Goal: Task Accomplishment & Management: Use online tool/utility

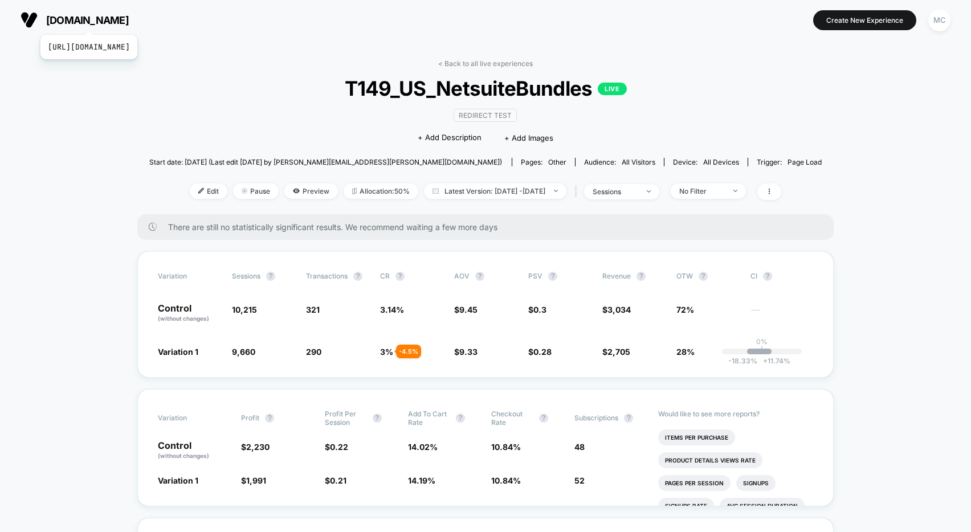
click at [115, 21] on span "[DOMAIN_NAME]" at bounding box center [87, 20] width 83 height 12
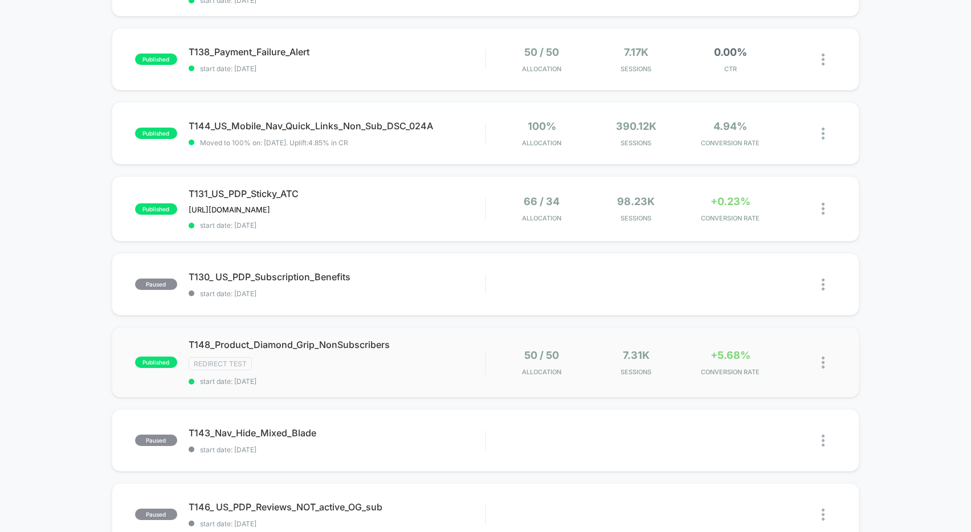
scroll to position [263, 0]
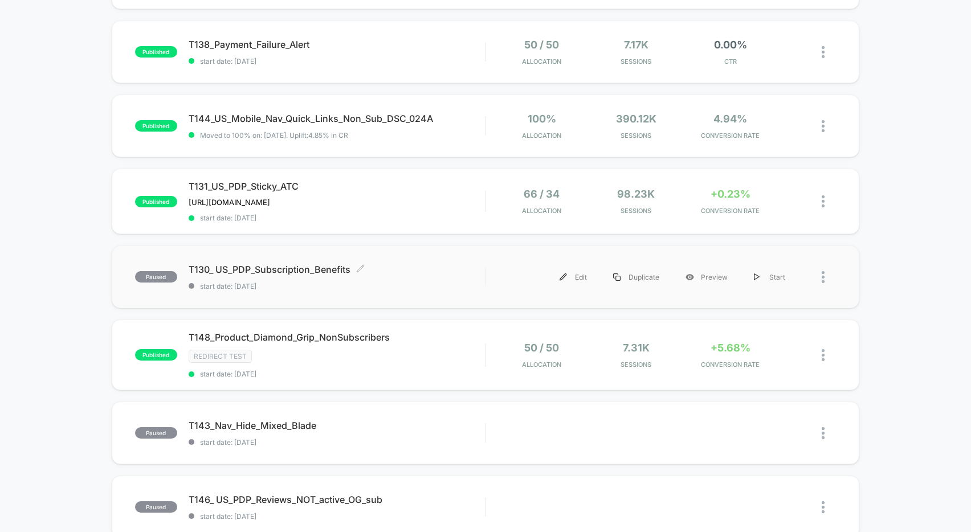
click at [428, 271] on span "T130_ US_PDP_Subscription_Benefits Click to edit experience details" at bounding box center [337, 269] width 296 height 11
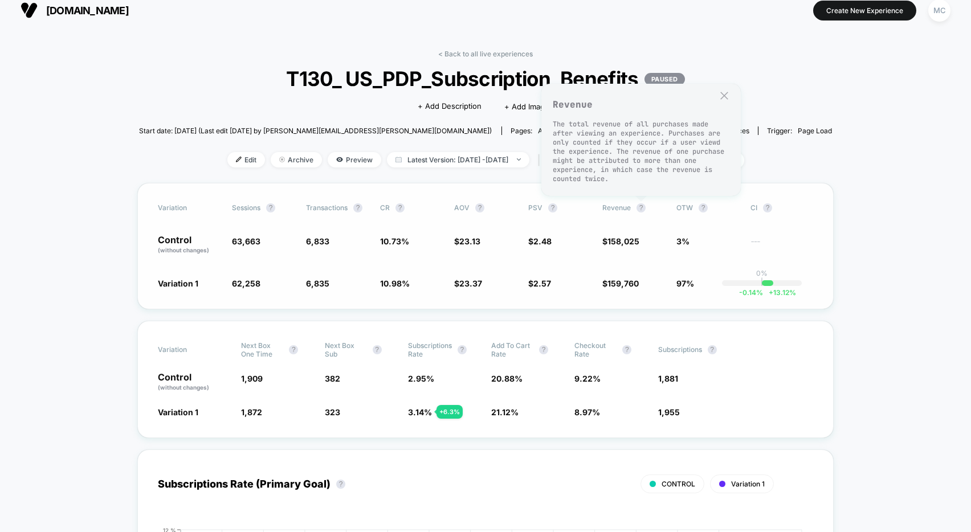
scroll to position [19, 0]
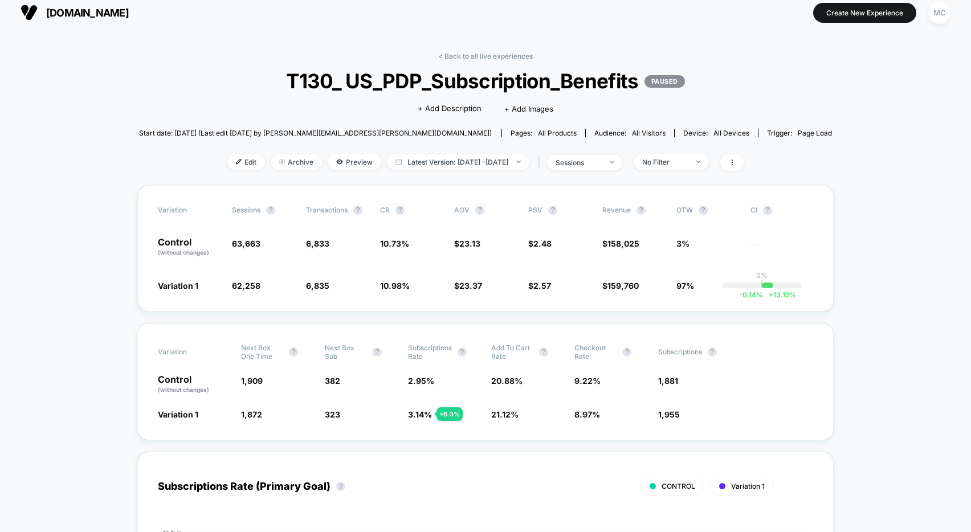
scroll to position [0, 0]
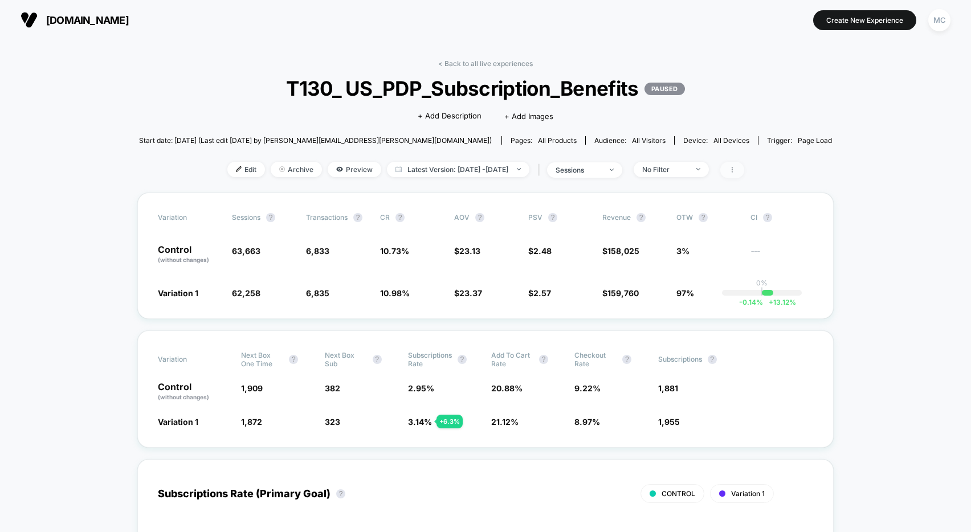
click at [745, 170] on span at bounding box center [733, 170] width 24 height 17
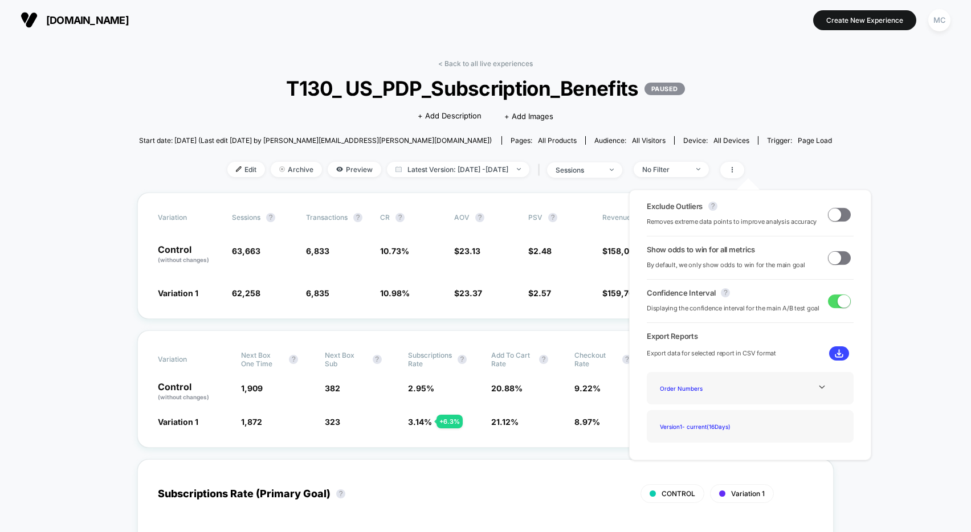
click at [819, 258] on span at bounding box center [839, 258] width 23 height 14
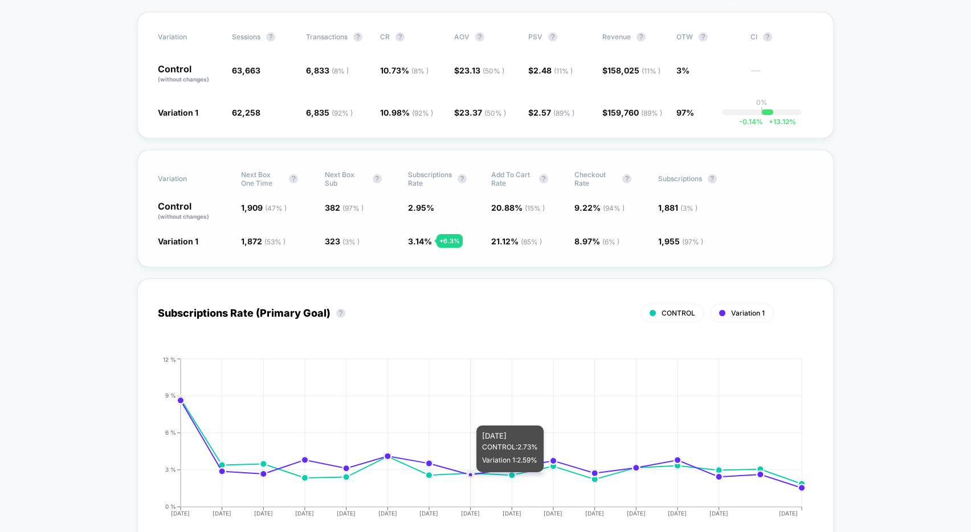
scroll to position [119, 0]
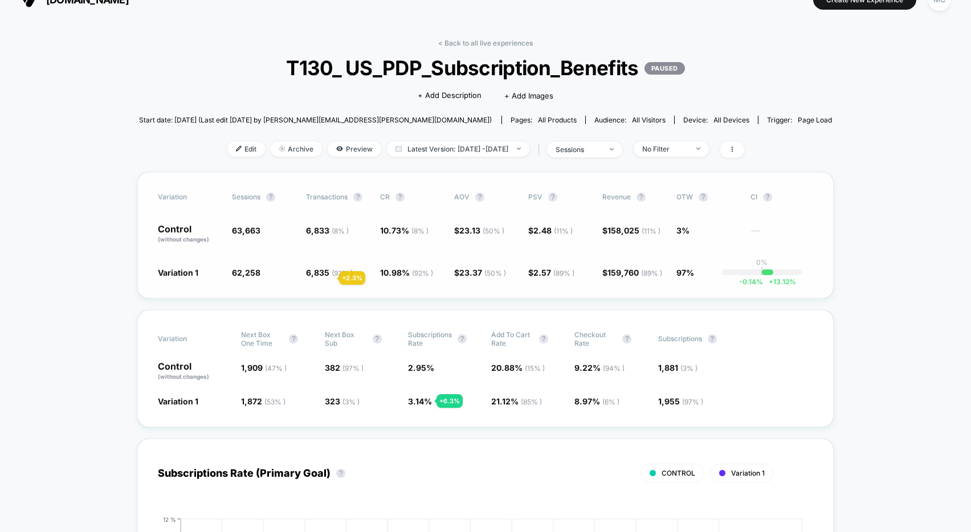
scroll to position [0, 0]
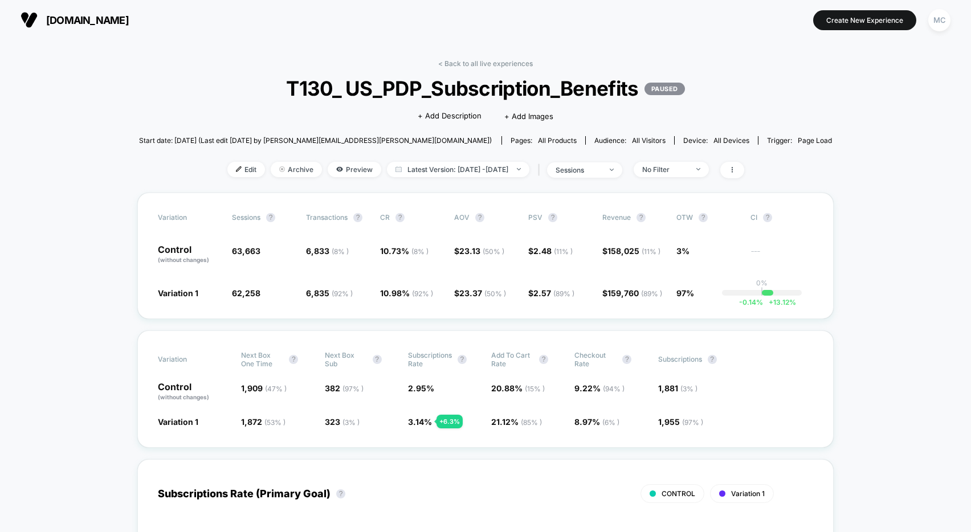
click at [745, 172] on span at bounding box center [733, 170] width 24 height 17
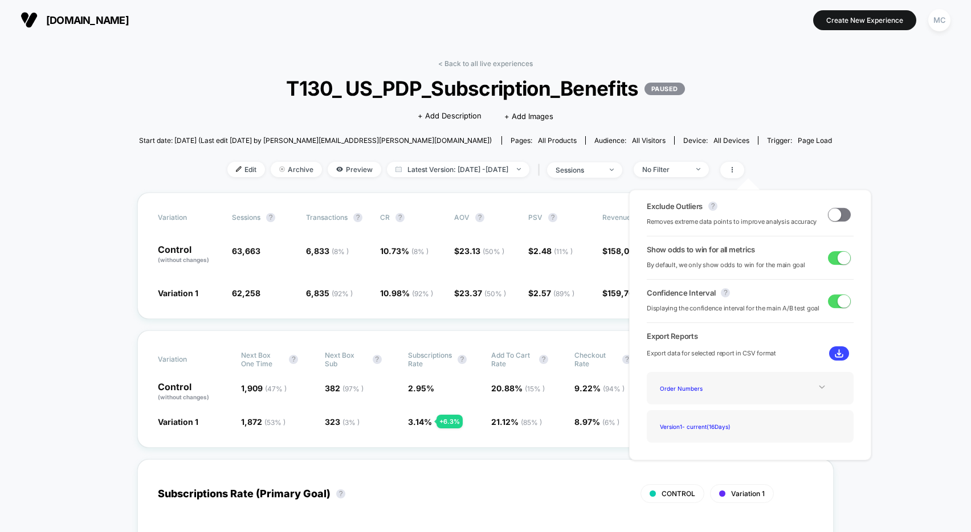
click at [821, 390] on icon at bounding box center [822, 387] width 9 height 9
click at [821, 389] on icon at bounding box center [822, 387] width 9 height 9
drag, startPoint x: 893, startPoint y: 397, endPoint x: 835, endPoint y: 414, distance: 60.8
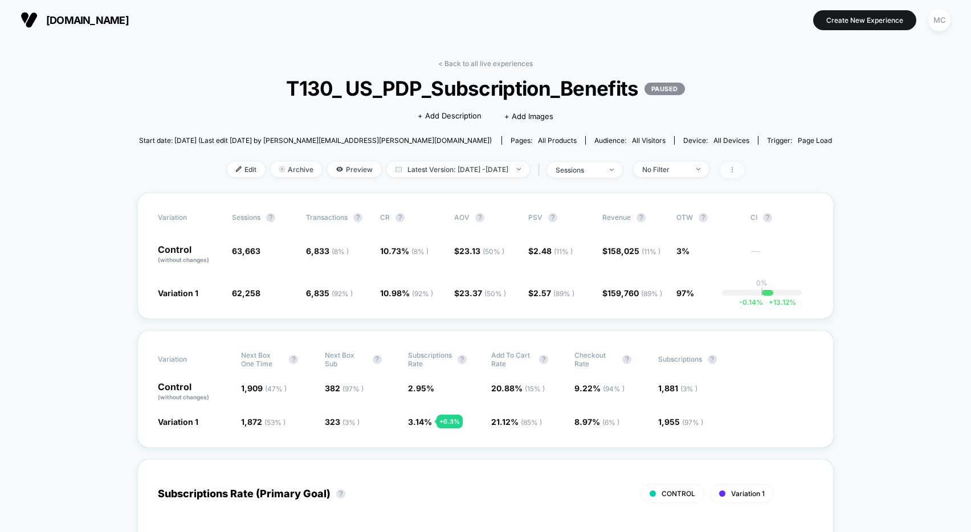
click at [745, 177] on span at bounding box center [733, 170] width 24 height 17
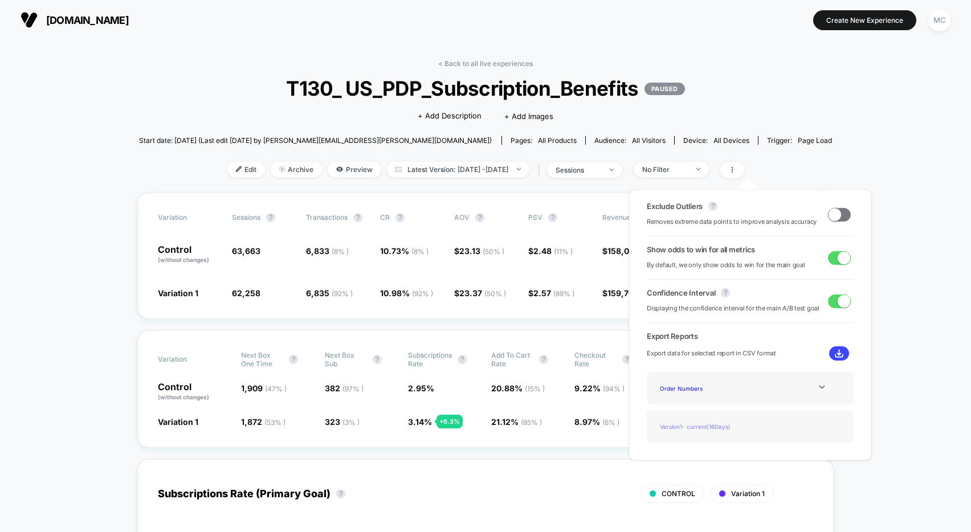
click at [702, 424] on div "Version 1 - current ( 16 Days)" at bounding box center [701, 426] width 91 height 15
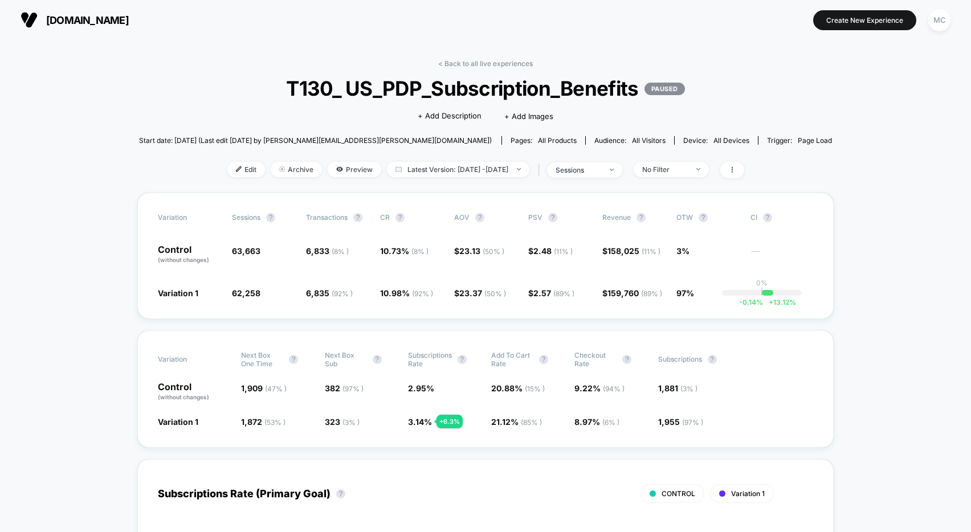
click at [736, 168] on icon at bounding box center [732, 169] width 7 height 7
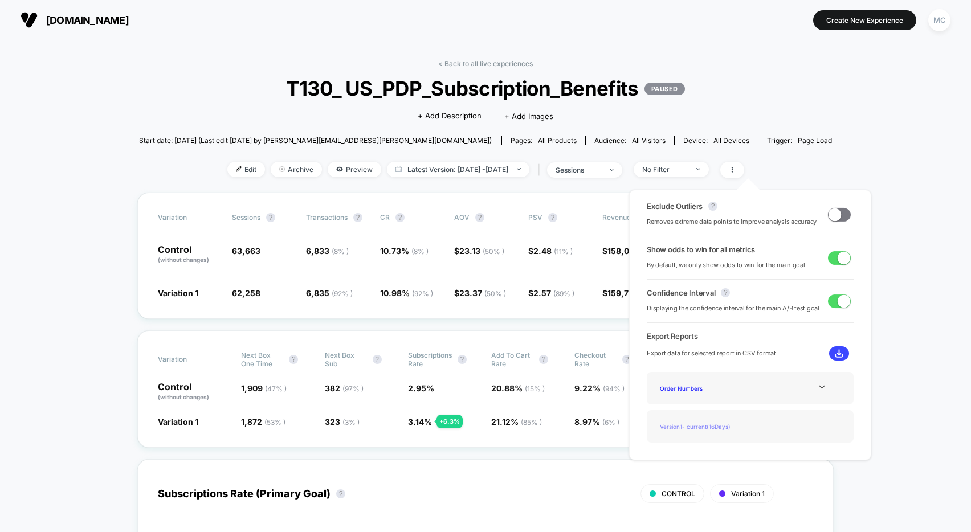
click at [706, 426] on div "Version 1 - current ( 16 Days)" at bounding box center [701, 426] width 91 height 15
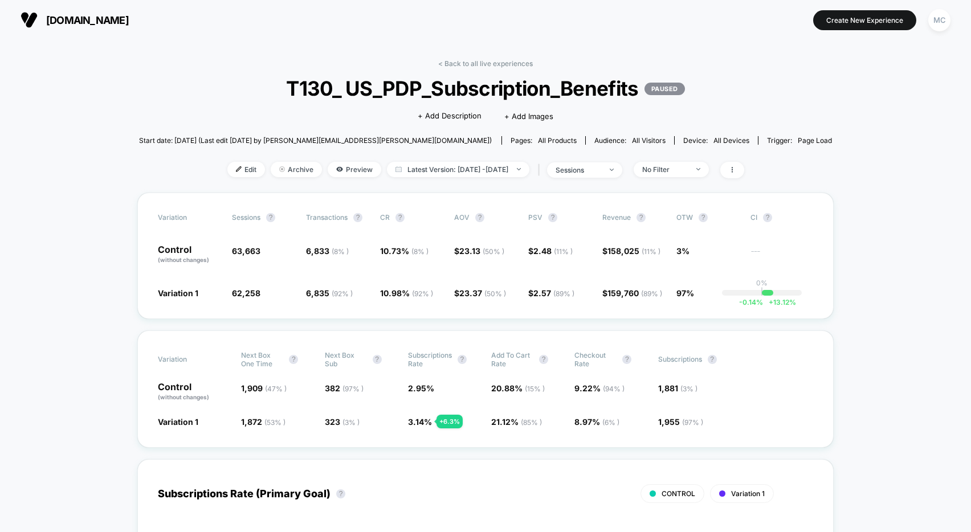
click at [794, 131] on div "Start date: [DATE] (Last edit [DATE] by [PERSON_NAME][EMAIL_ADDRESS][PERSON_NAM…" at bounding box center [486, 141] width 694 height 20
click at [672, 86] on p "PAUSED" at bounding box center [665, 89] width 40 height 13
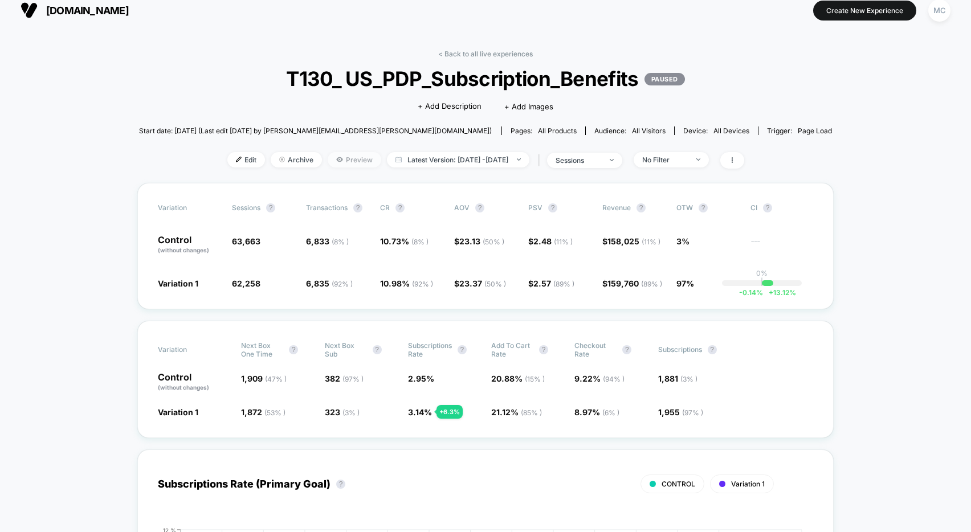
scroll to position [22, 0]
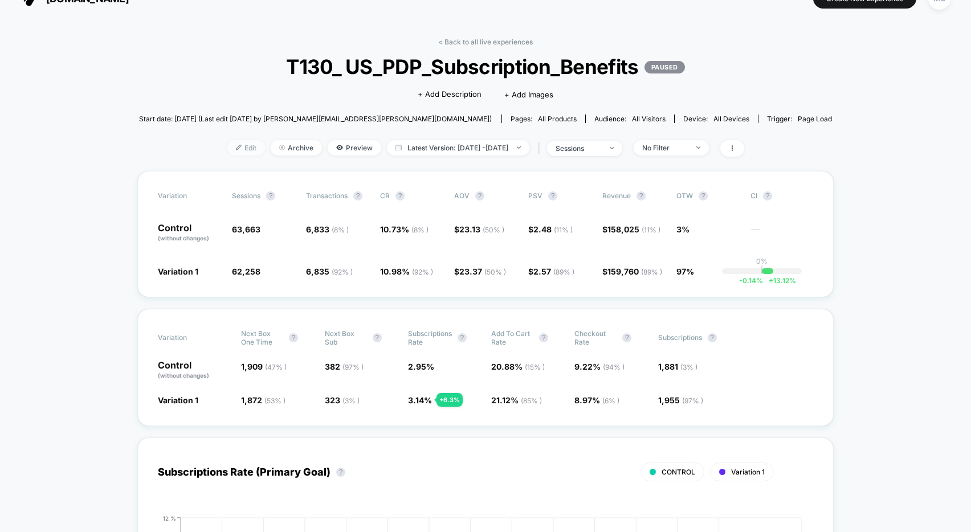
click at [227, 150] on span "Edit" at bounding box center [246, 147] width 38 height 15
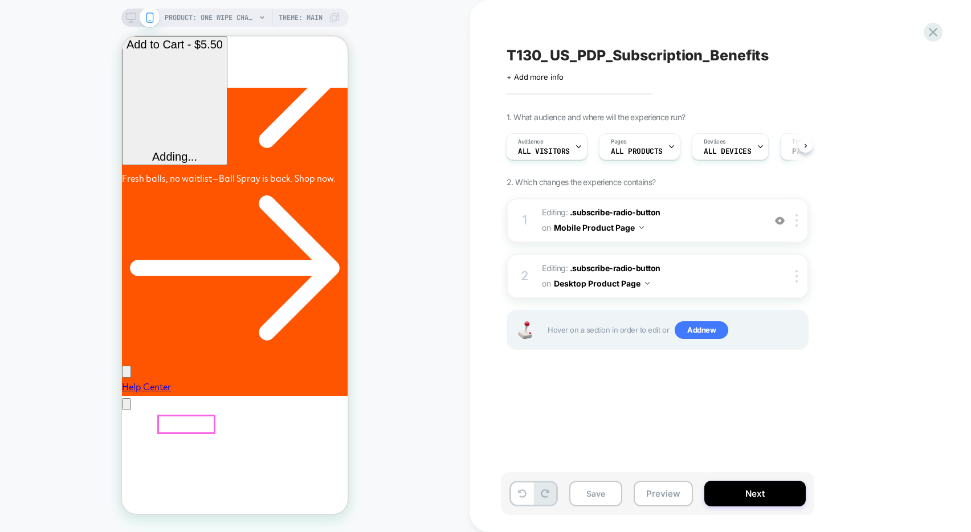
scroll to position [0, 177]
click at [753, 496] on button "Next" at bounding box center [755, 494] width 101 height 26
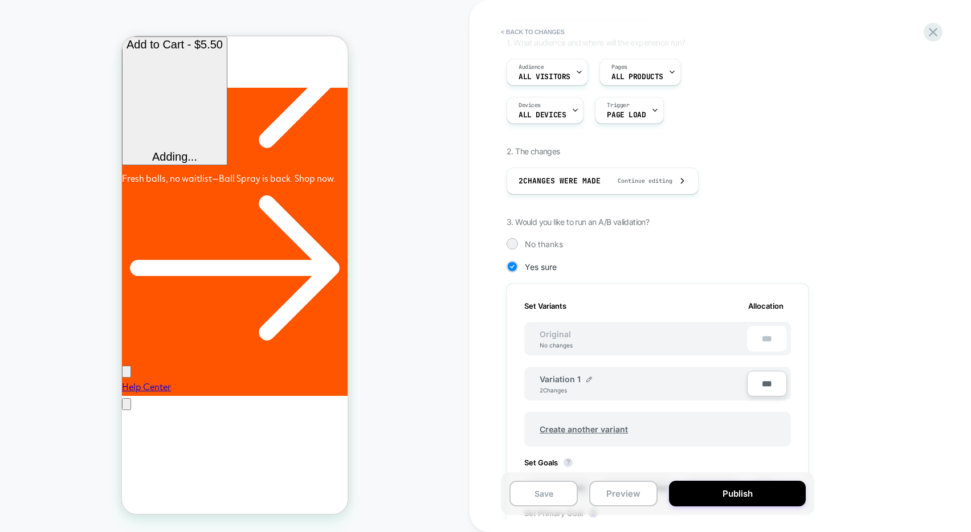
scroll to position [0, 353]
click at [587, 381] on img at bounding box center [590, 380] width 6 height 6
click at [588, 383] on input "**********" at bounding box center [581, 385] width 83 height 22
type input "**********"
click at [654, 390] on button "Save" at bounding box center [664, 385] width 38 height 17
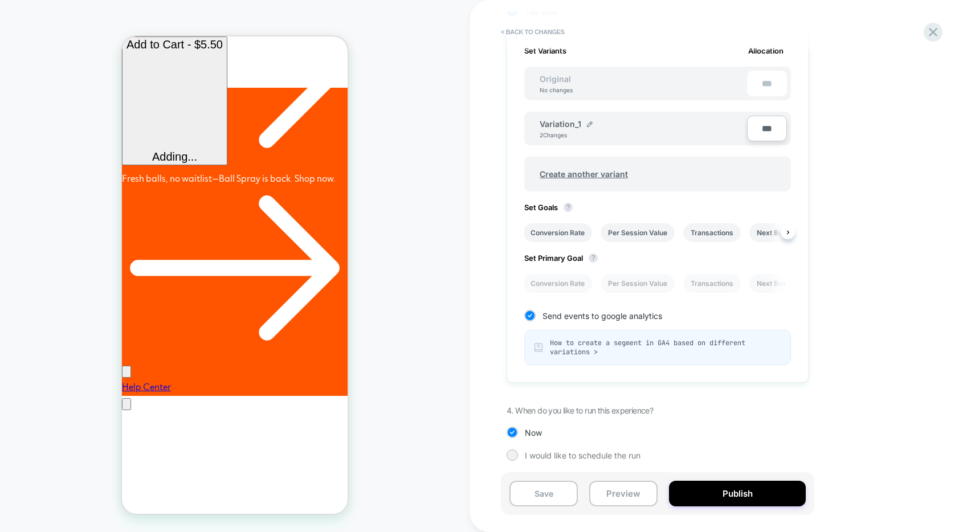
scroll to position [350, 0]
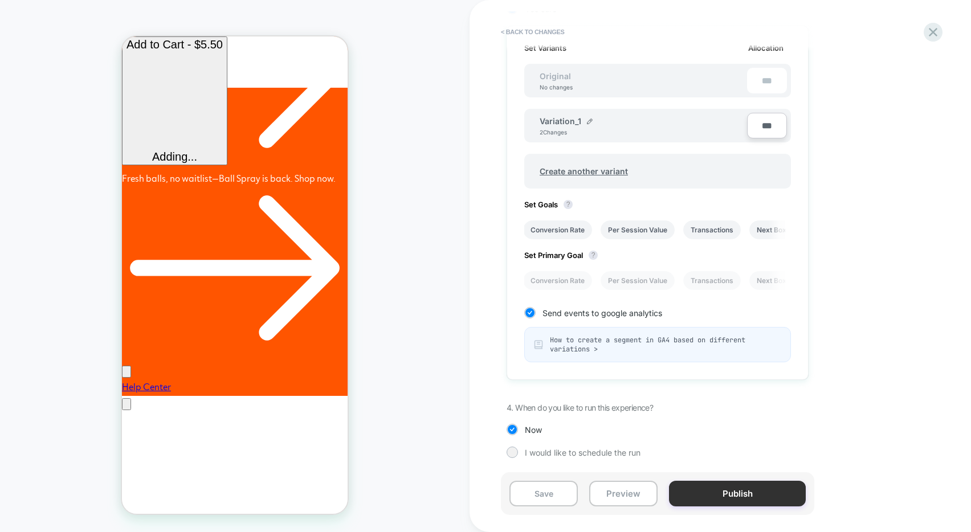
click at [734, 493] on button "Publish" at bounding box center [737, 494] width 137 height 26
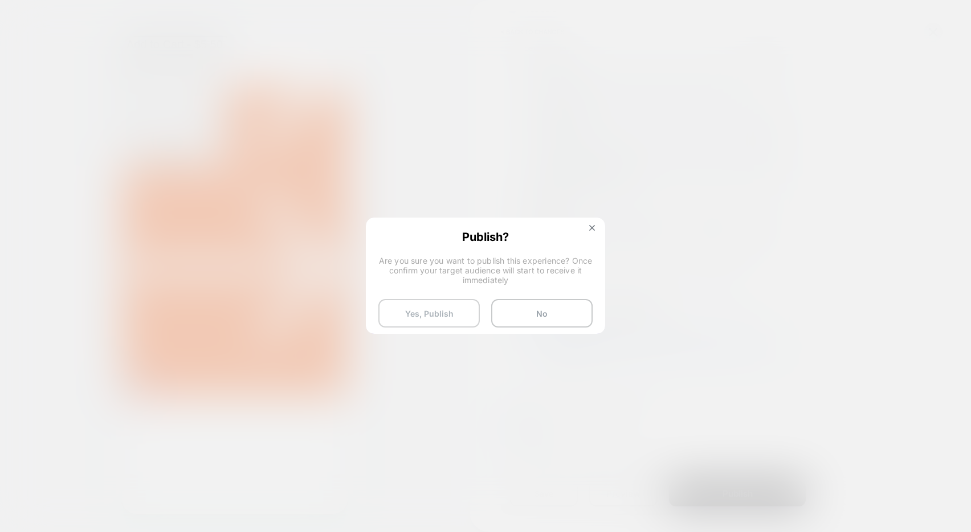
scroll to position [0, 353]
click at [433, 316] on button "Yes, Publish" at bounding box center [429, 313] width 101 height 29
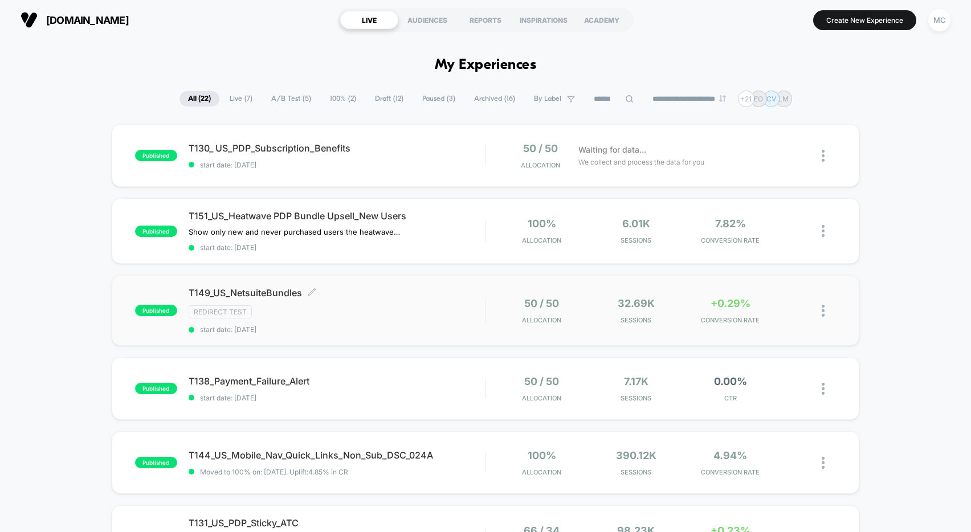
click at [462, 304] on div "T149_US_NetsuiteBundles Click to edit experience details Click to edit experien…" at bounding box center [337, 310] width 296 height 47
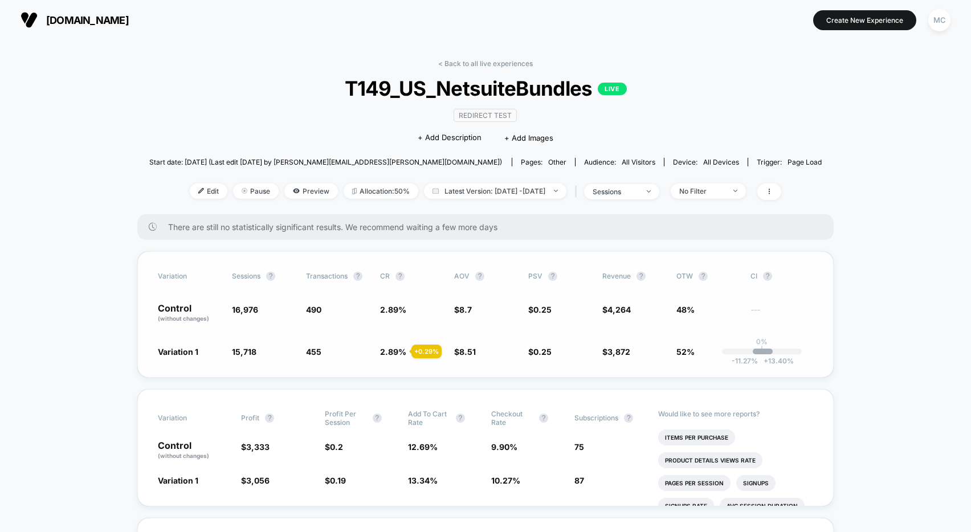
click at [829, 331] on div "Variation Sessions ? Transactions ? CR ? AOV ? PSV ? Revenue ? OTW ? CI ? Contr…" at bounding box center [485, 314] width 697 height 127
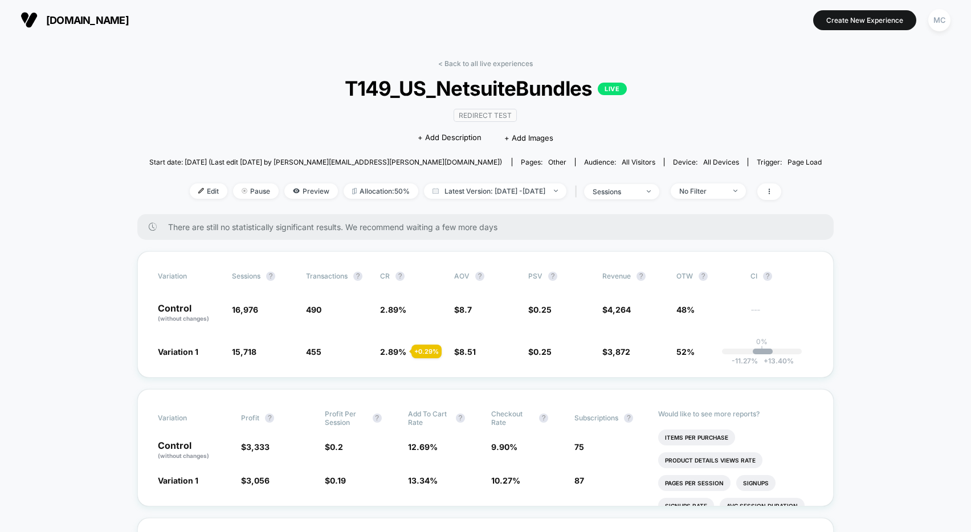
click at [308, 138] on div "Redirect Test Click to edit experience details + Add Description + Add Images" at bounding box center [486, 126] width 404 height 52
click at [773, 113] on div "< Back to all live experiences T149_US_NetsuiteBundles LIVE Redirect Test Click…" at bounding box center [485, 136] width 673 height 155
click at [792, 113] on div "< Back to all live experiences T149_US_NetsuiteBundles LIVE Redirect Test Click…" at bounding box center [485, 136] width 673 height 155
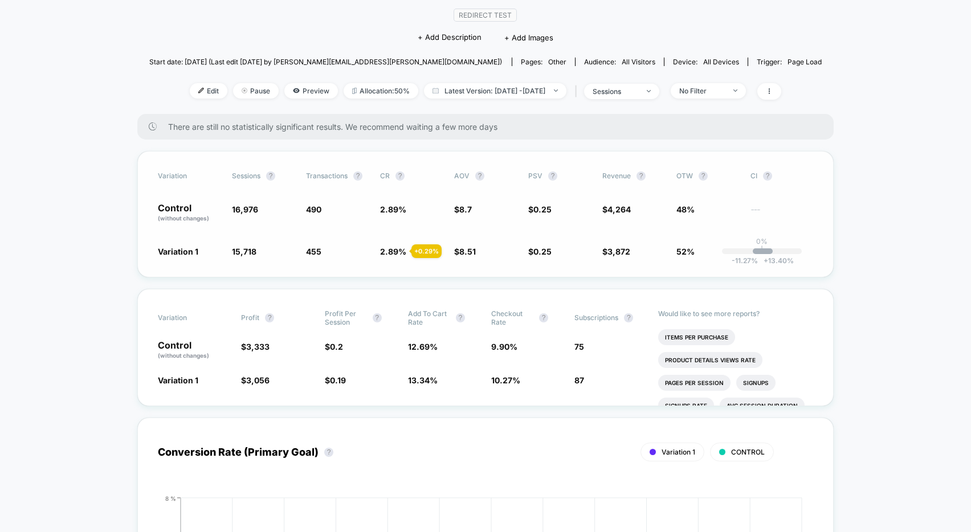
scroll to position [221, 0]
